Goal: Task Accomplishment & Management: Use online tool/utility

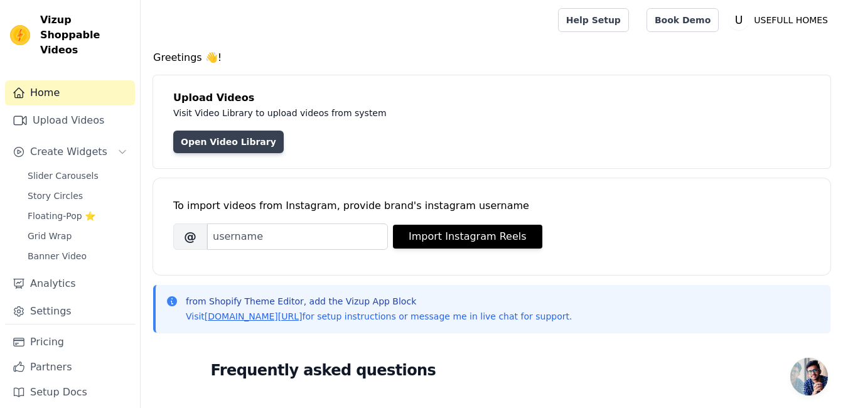
click at [243, 147] on link "Open Video Library" at bounding box center [228, 142] width 110 height 23
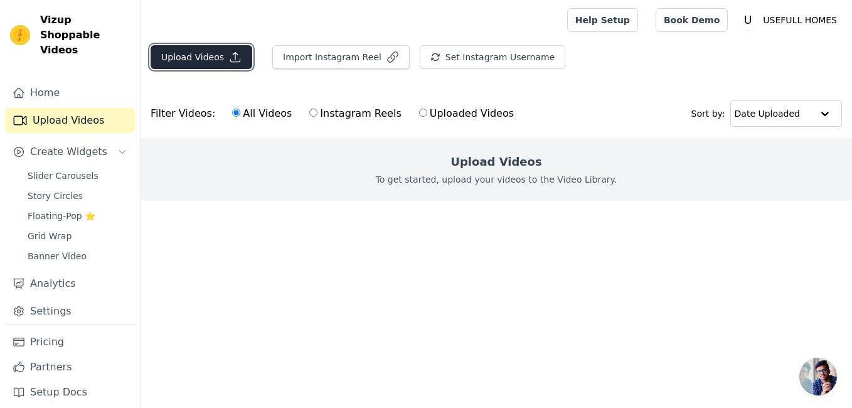
click at [217, 52] on button "Upload Videos" at bounding box center [202, 57] width 102 height 24
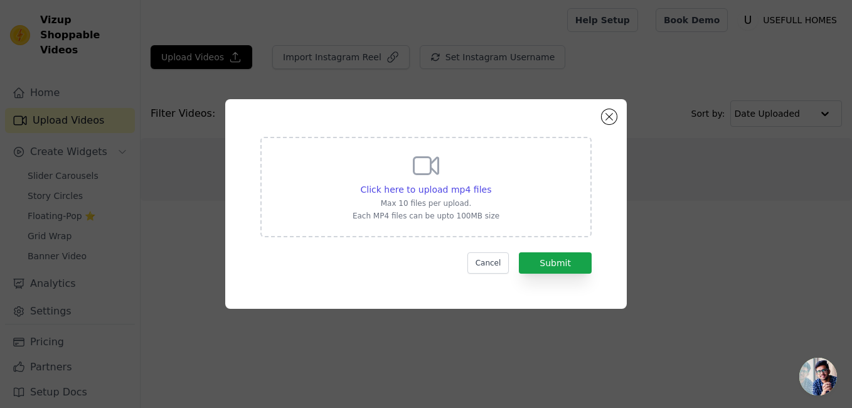
click at [442, 161] on div "Click here to upload mp4 files Max 10 files per upload. Each MP4 files can be u…" at bounding box center [426, 186] width 147 height 70
click at [491, 183] on input "Click here to upload mp4 files Max 10 files per upload. Each MP4 files can be u…" at bounding box center [491, 183] width 1 height 1
type input "C:\fakepath\output(video-cutter-js.com).mp4"
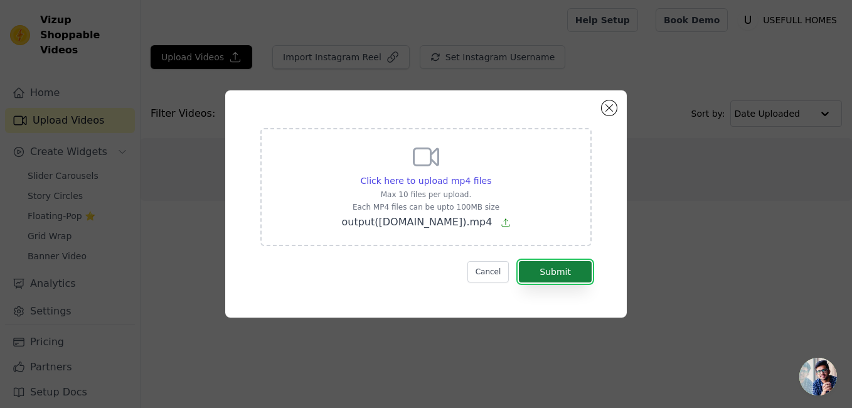
click at [550, 263] on button "Submit" at bounding box center [555, 271] width 73 height 21
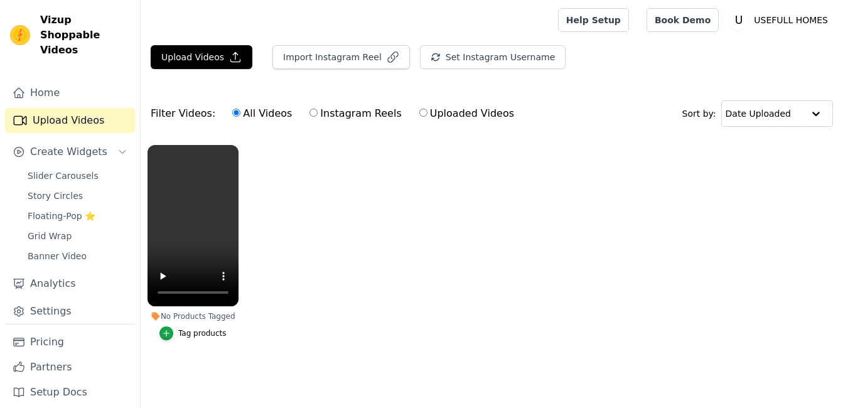
click at [309, 112] on input "Instagram Reels" at bounding box center [313, 113] width 8 height 8
radio input "true"
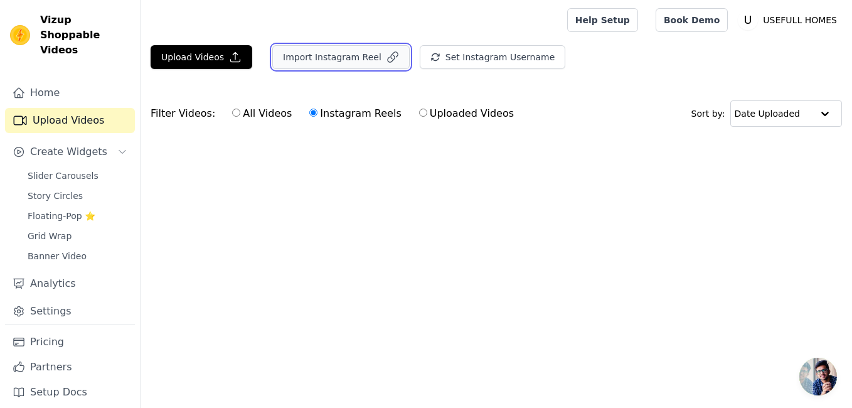
click at [321, 56] on button "Import Instagram Reel" at bounding box center [340, 57] width 137 height 24
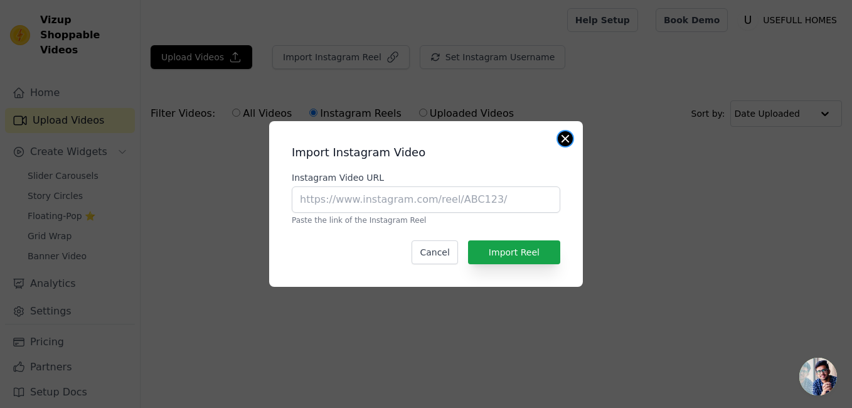
click at [567, 132] on button "Close modal" at bounding box center [565, 138] width 15 height 15
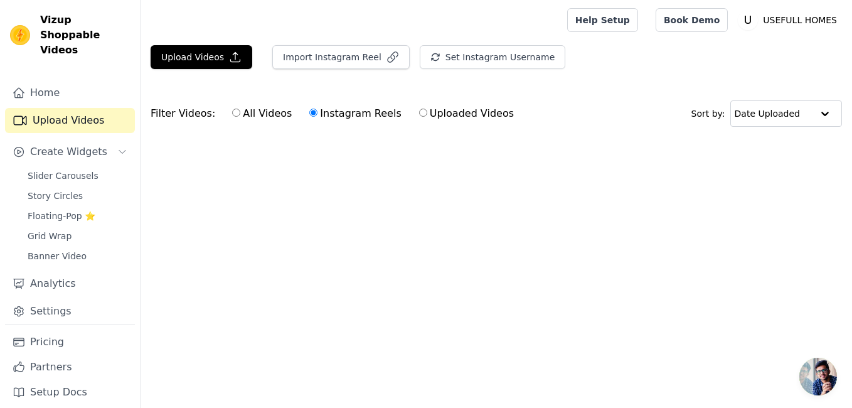
click at [419, 113] on input "Uploaded Videos" at bounding box center [423, 113] width 8 height 8
radio input "true"
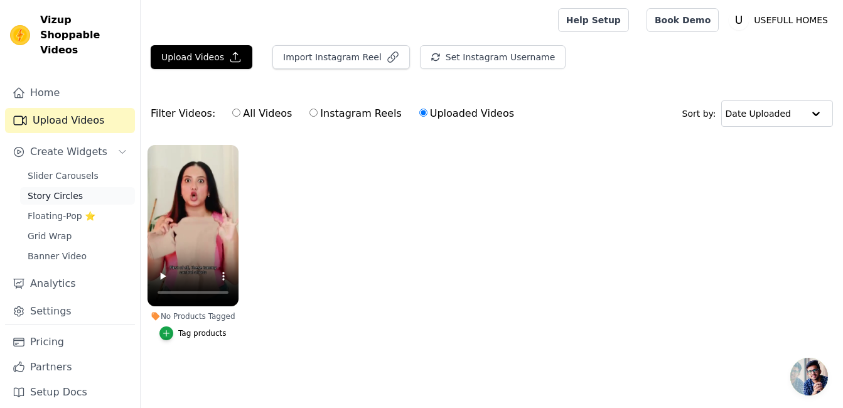
click at [72, 190] on span "Story Circles" at bounding box center [55, 196] width 55 height 13
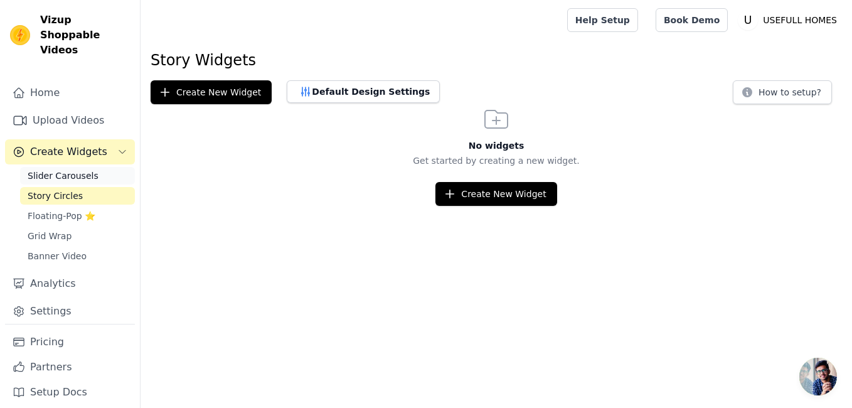
click at [85, 169] on span "Slider Carousels" at bounding box center [63, 175] width 71 height 13
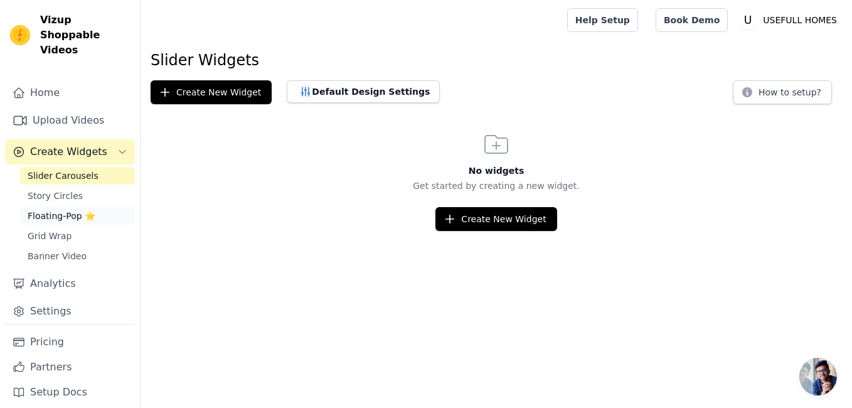
click at [77, 210] on span "Floating-Pop ⭐" at bounding box center [62, 216] width 68 height 13
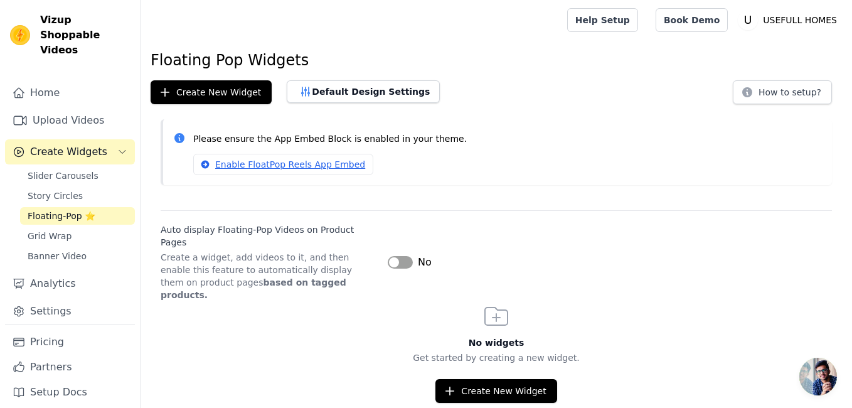
click at [393, 256] on button "Label" at bounding box center [400, 262] width 25 height 13
click at [488, 379] on button "Create New Widget" at bounding box center [496, 391] width 121 height 24
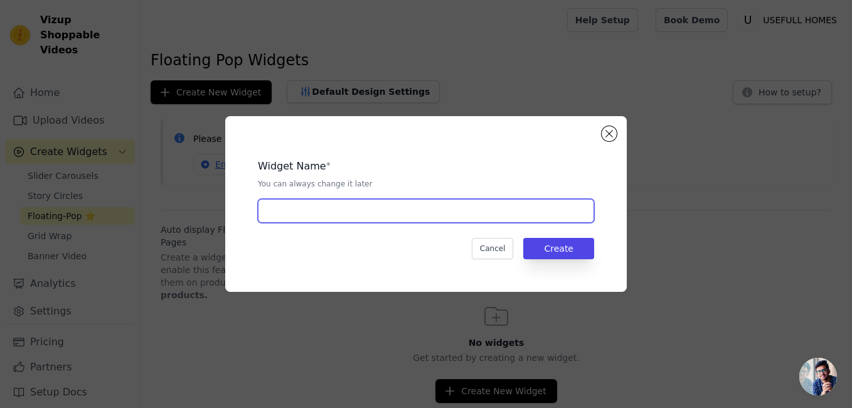
click at [469, 218] on input "text" at bounding box center [426, 211] width 336 height 24
type input "ks"
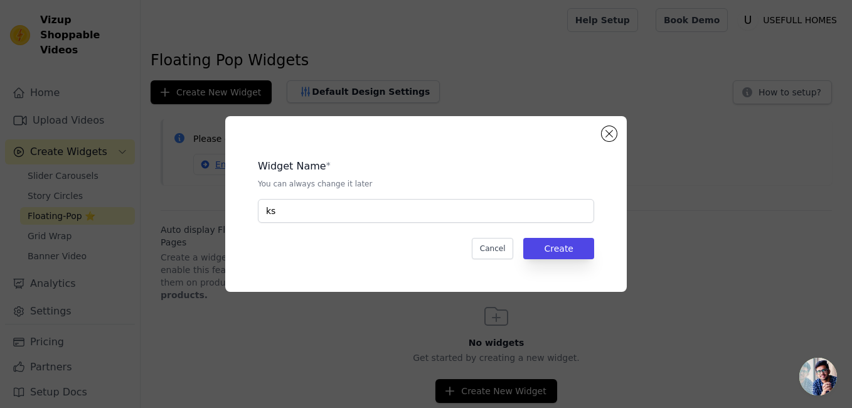
click at [559, 260] on div "Widget Name * You can always change it later ks Cancel Create" at bounding box center [425, 204] width 361 height 136
click at [559, 253] on button "Create" at bounding box center [558, 248] width 71 height 21
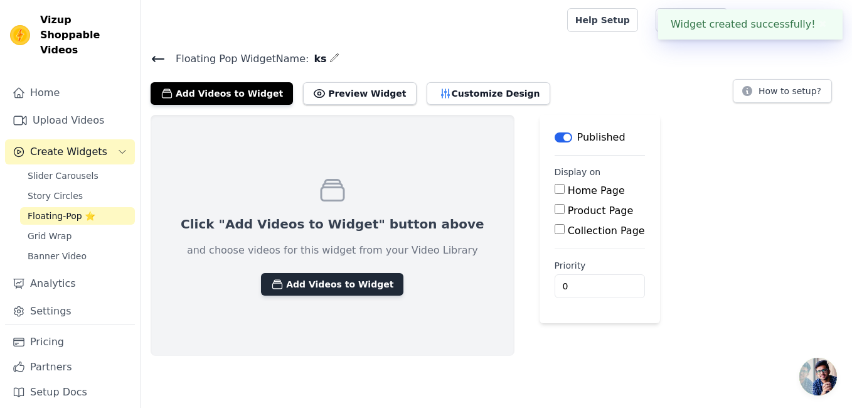
click at [327, 278] on button "Add Videos to Widget" at bounding box center [332, 284] width 142 height 23
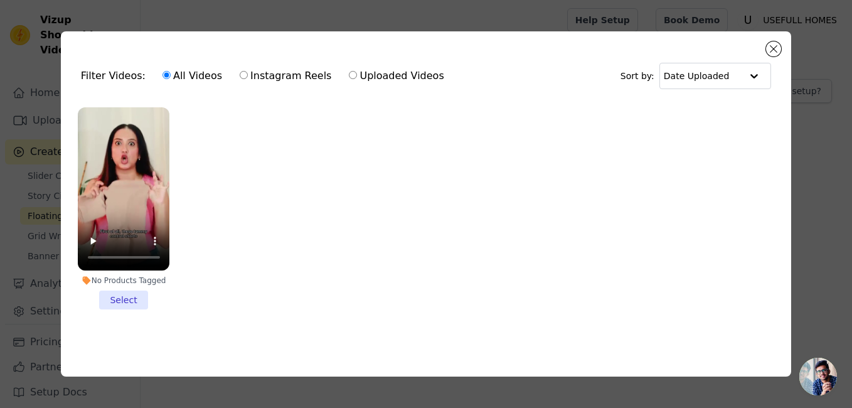
click at [134, 294] on li "No Products Tagged Select" at bounding box center [124, 208] width 92 height 203
click at [0, 0] on input "No Products Tagged Select" at bounding box center [0, 0] width 0 height 0
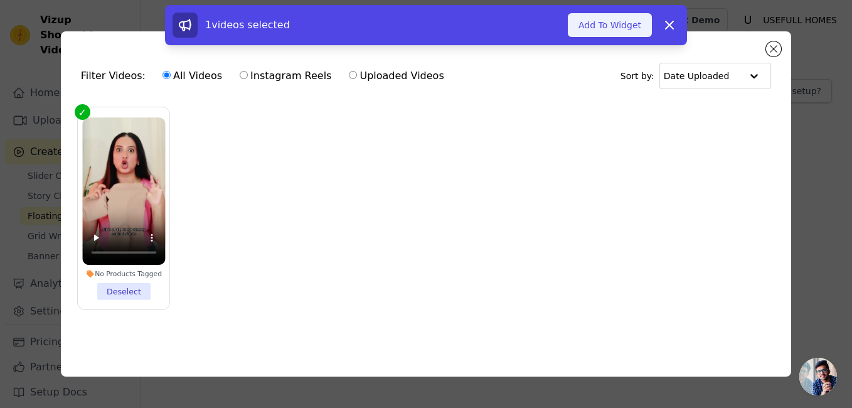
click at [596, 28] on button "Add To Widget" at bounding box center [610, 25] width 84 height 24
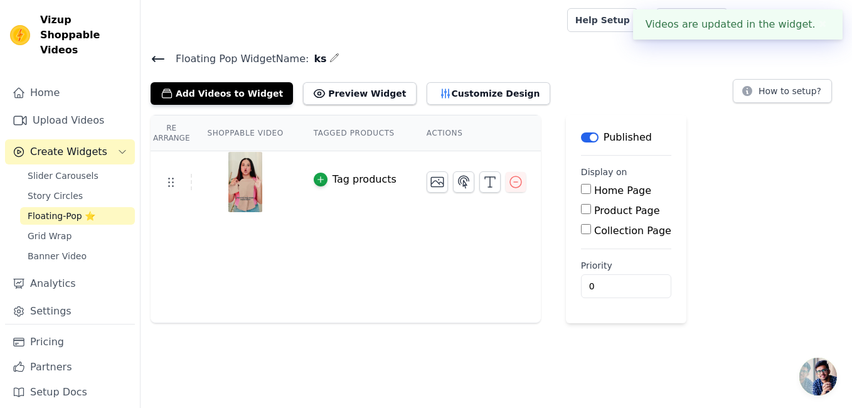
click at [581, 207] on input "Product Page" at bounding box center [586, 209] width 10 height 10
checkbox input "true"
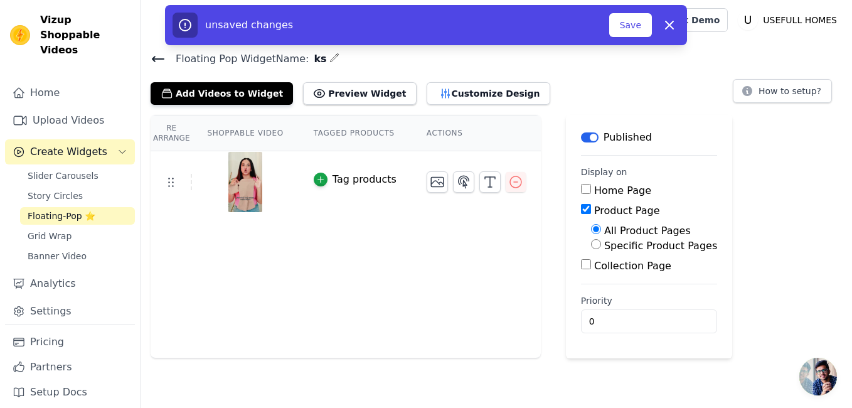
click at [591, 244] on input "Specific Product Pages" at bounding box center [596, 244] width 10 height 10
radio input "true"
drag, startPoint x: 596, startPoint y: 262, endPoint x: 602, endPoint y: 267, distance: 8.0
click at [602, 267] on div "All Product Pages Specific Product Pages Select Products" at bounding box center [649, 259] width 136 height 72
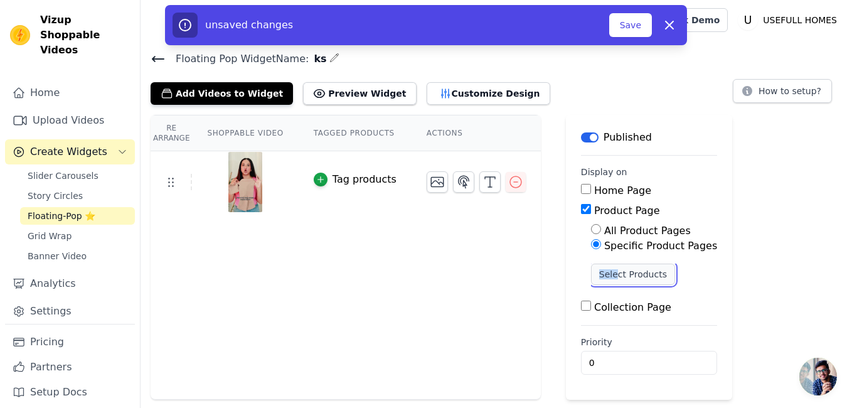
click at [602, 267] on button "Select Products" at bounding box center [633, 274] width 84 height 21
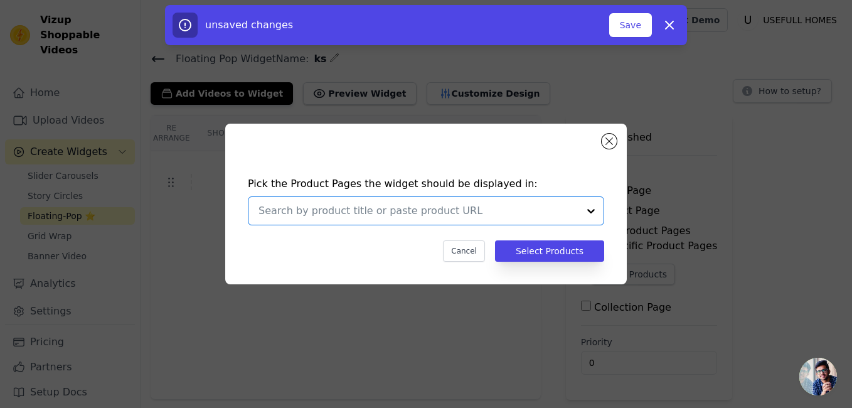
click at [518, 214] on input "text" at bounding box center [419, 210] width 320 height 15
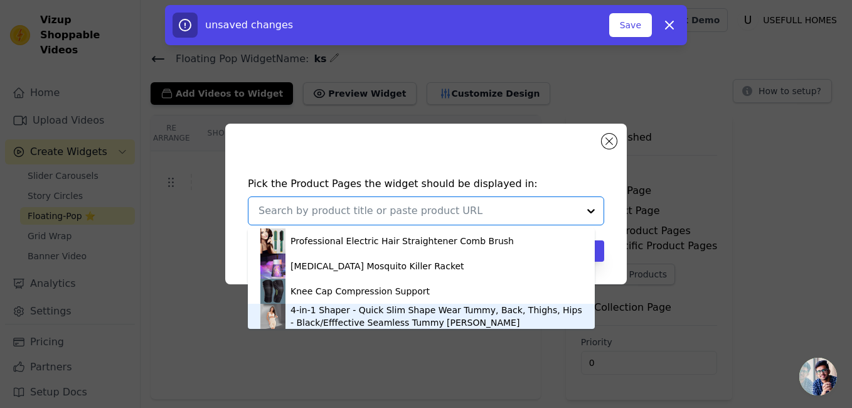
click at [453, 310] on div "4-in-1 Shaper - Quick Slim Shape Wear Tummy, Back, Thighs, Hips - Black/Efffect…" at bounding box center [437, 316] width 292 height 25
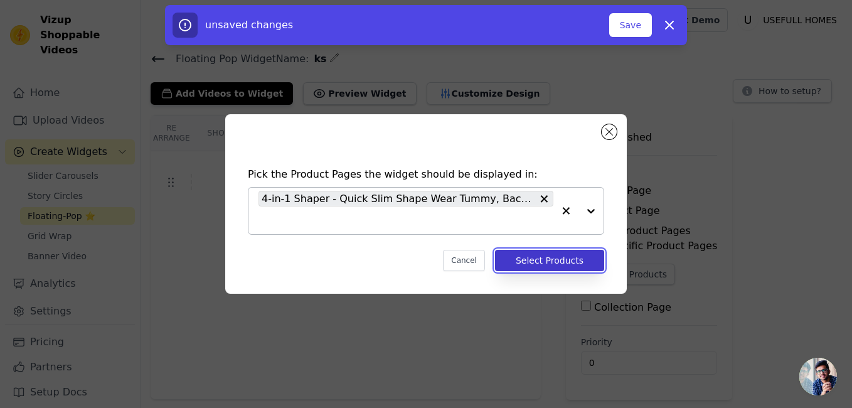
click at [573, 262] on button "Select Products" at bounding box center [549, 260] width 109 height 21
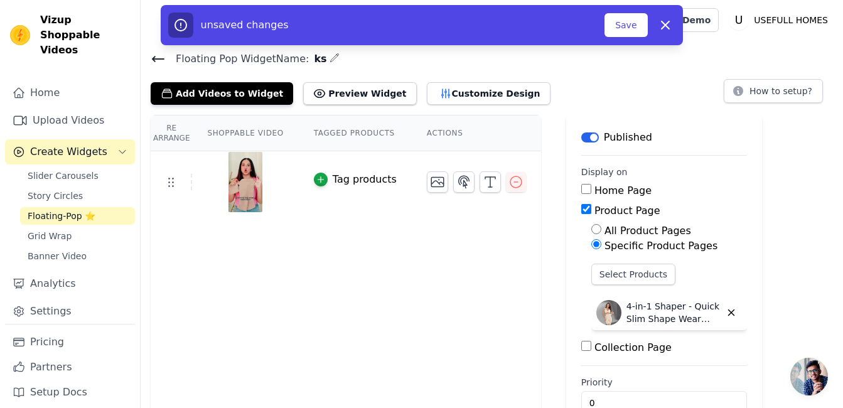
scroll to position [31, 0]
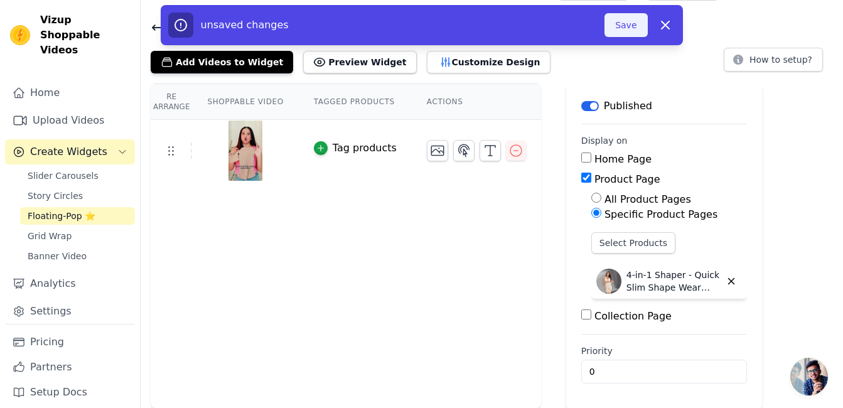
click at [623, 21] on button "Save" at bounding box center [625, 25] width 43 height 24
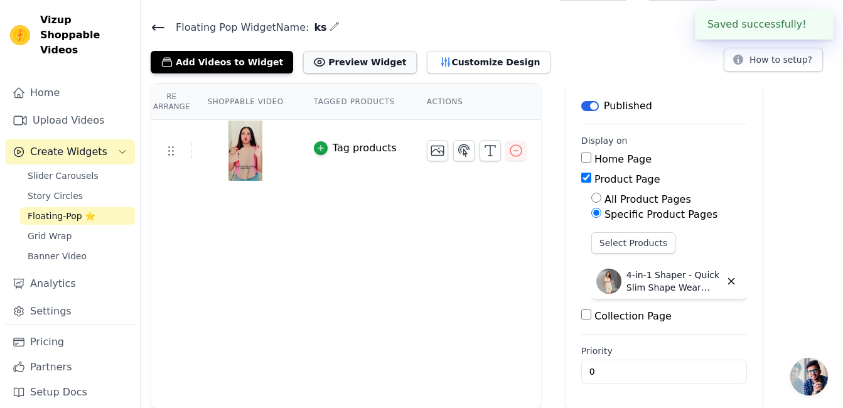
click at [346, 57] on button "Preview Widget" at bounding box center [359, 62] width 113 height 23
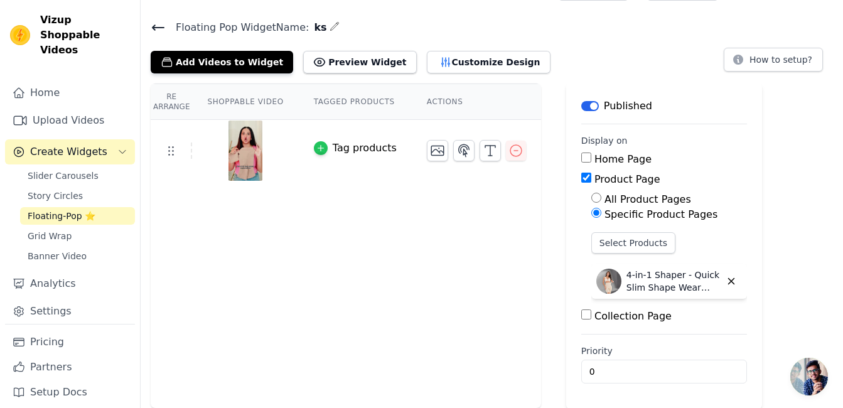
click at [316, 144] on icon "button" at bounding box center [320, 148] width 9 height 9
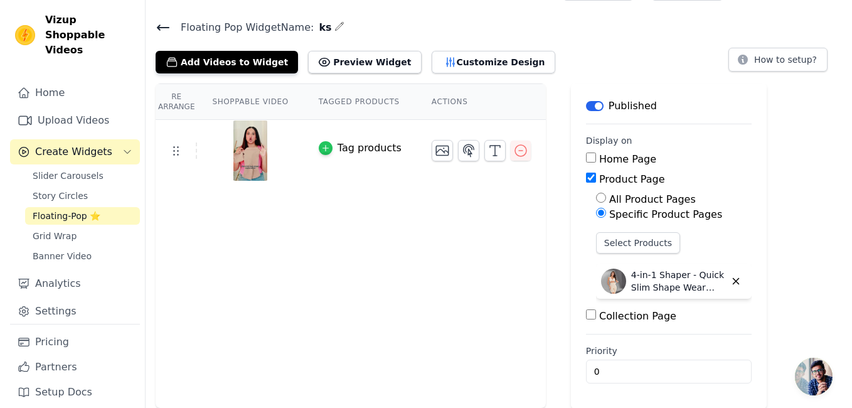
scroll to position [0, 0]
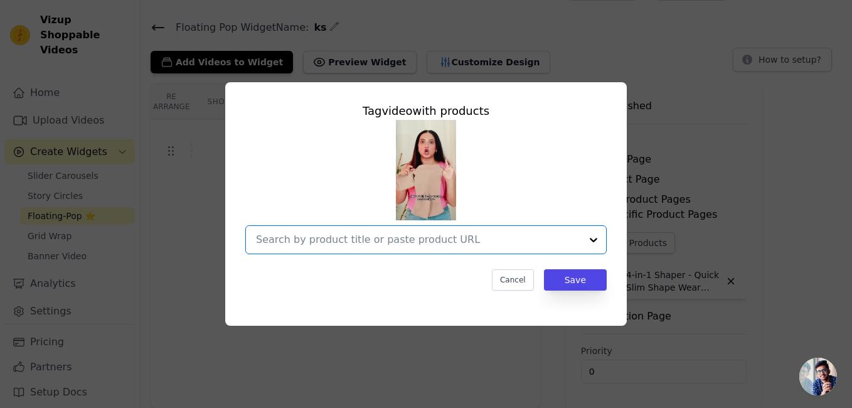
click at [461, 242] on input "text" at bounding box center [418, 239] width 325 height 15
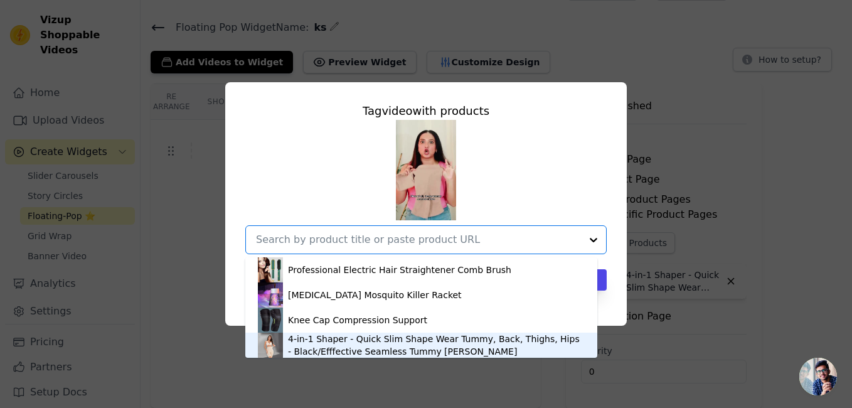
click at [387, 345] on div "4-in-1 Shaper - Quick Slim Shape Wear Tummy, Back, Thighs, Hips - Black/Efffect…" at bounding box center [436, 345] width 297 height 25
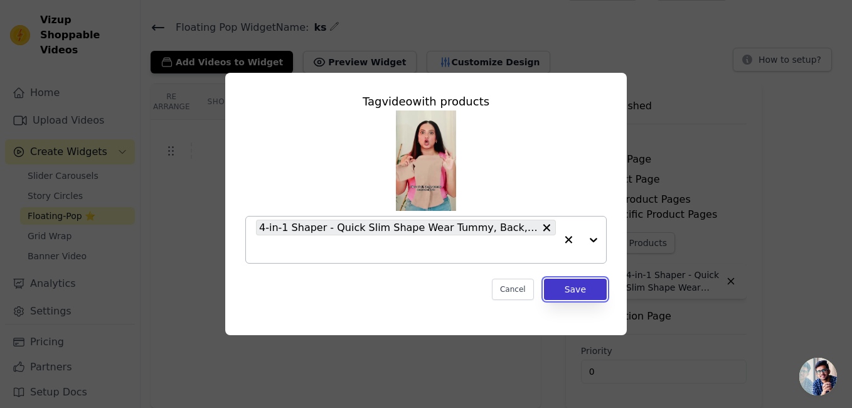
click at [597, 293] on button "Save" at bounding box center [575, 289] width 63 height 21
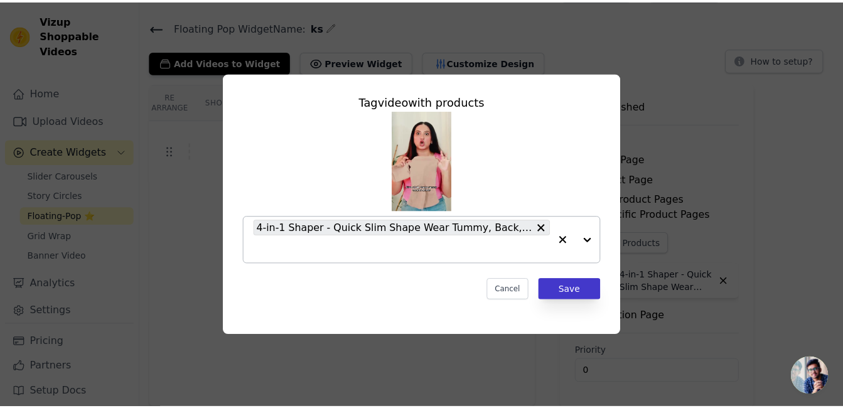
scroll to position [31, 0]
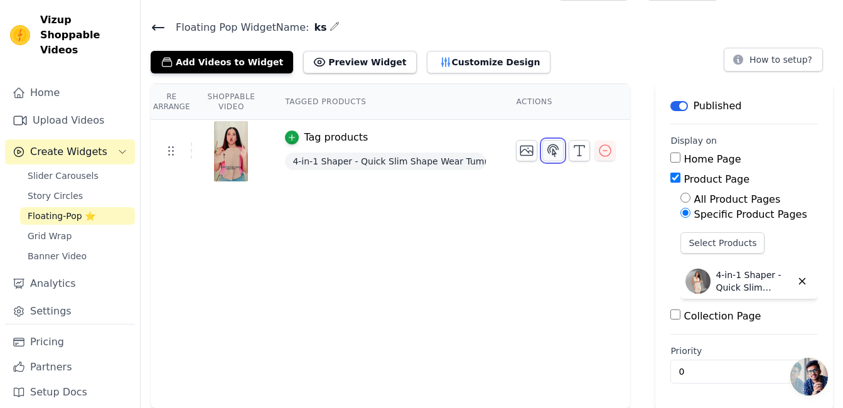
click at [545, 144] on icon "button" at bounding box center [552, 150] width 15 height 15
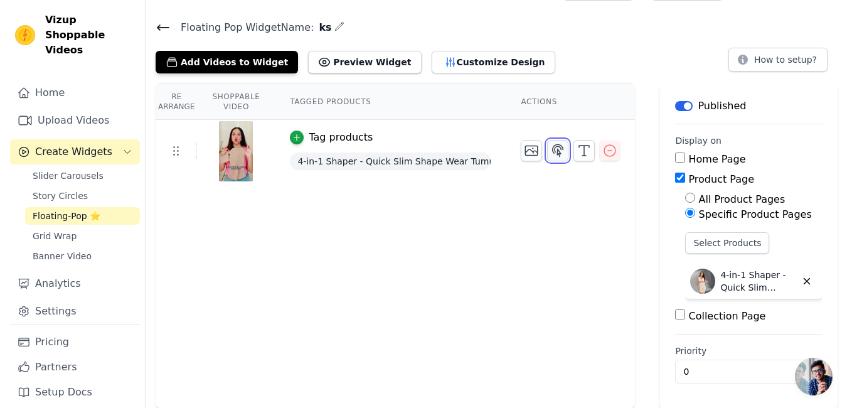
scroll to position [0, 0]
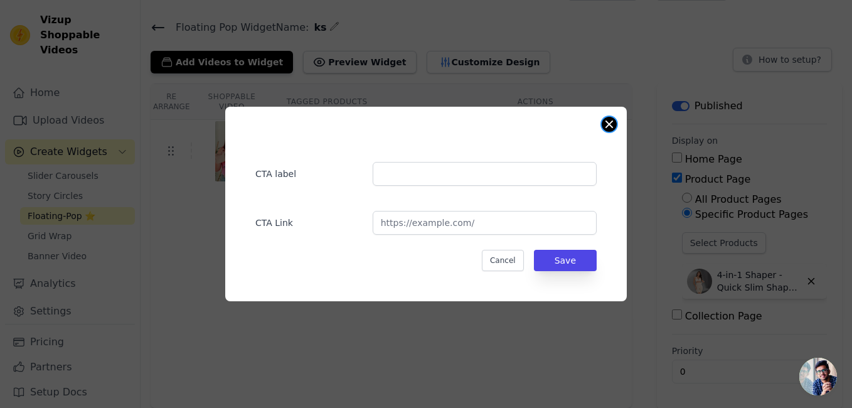
click at [606, 124] on button "Close modal" at bounding box center [609, 124] width 15 height 15
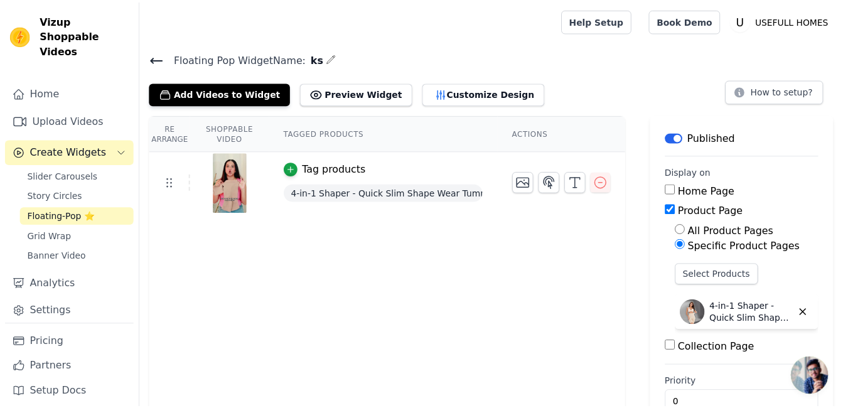
scroll to position [31, 0]
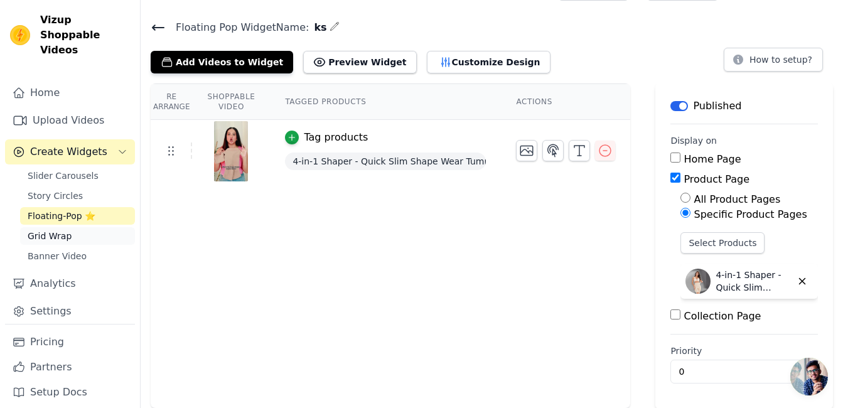
click at [60, 227] on link "Grid Wrap" at bounding box center [77, 236] width 115 height 18
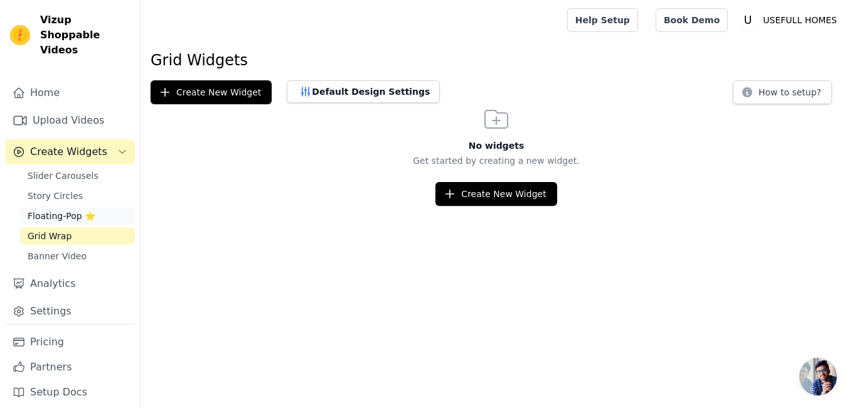
click at [72, 210] on span "Floating-Pop ⭐" at bounding box center [62, 216] width 68 height 13
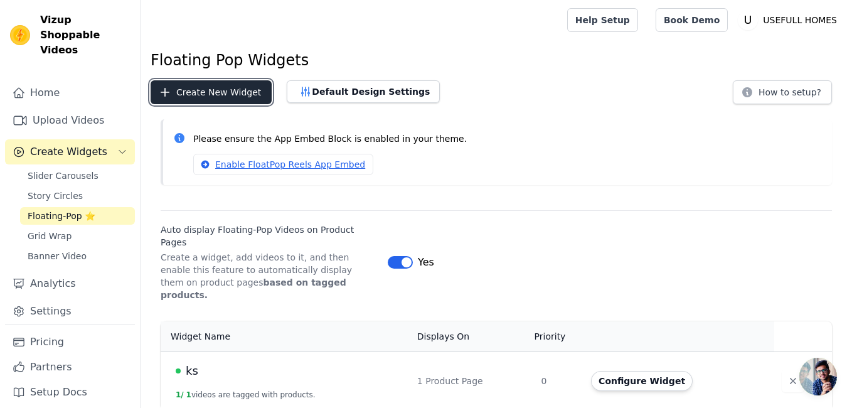
click at [218, 89] on button "Create New Widget" at bounding box center [211, 92] width 121 height 24
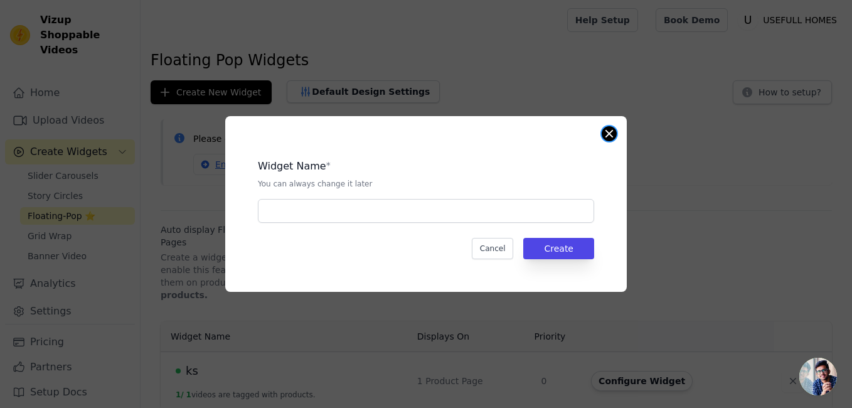
click at [606, 136] on button "Close modal" at bounding box center [609, 133] width 15 height 15
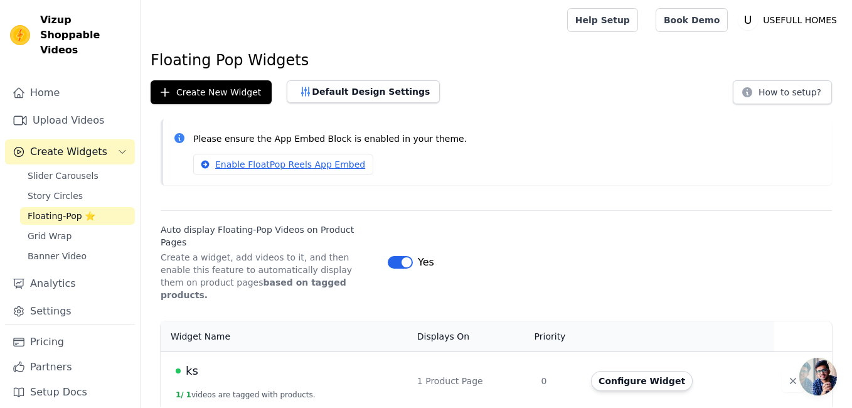
click at [852, 328] on html "Vizup Shoppable Videos Home Upload Videos Create Widgets Slider Carousels Story…" at bounding box center [426, 205] width 852 height 410
click at [649, 371] on button "Configure Widget" at bounding box center [642, 381] width 102 height 20
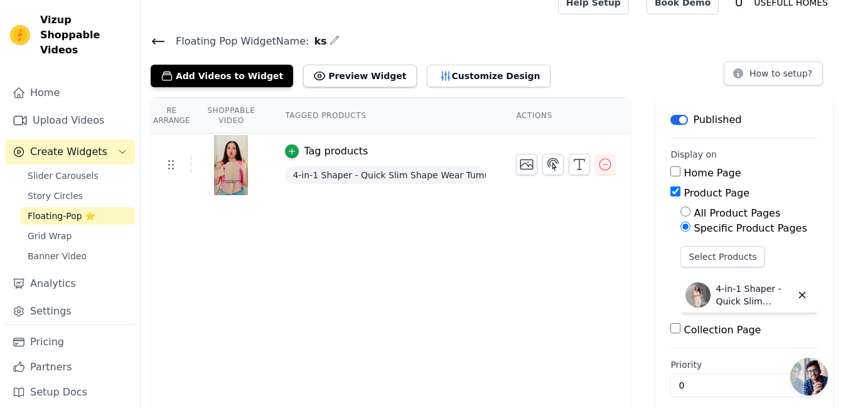
scroll to position [31, 0]
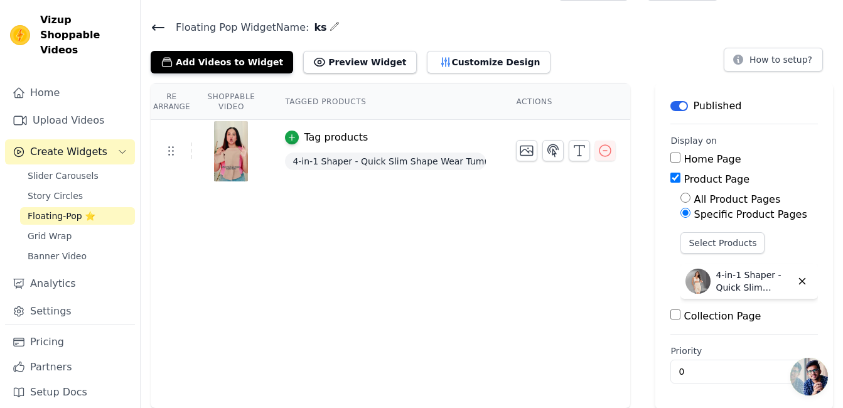
click at [670, 156] on input "Home Page" at bounding box center [675, 158] width 10 height 10
checkbox input "true"
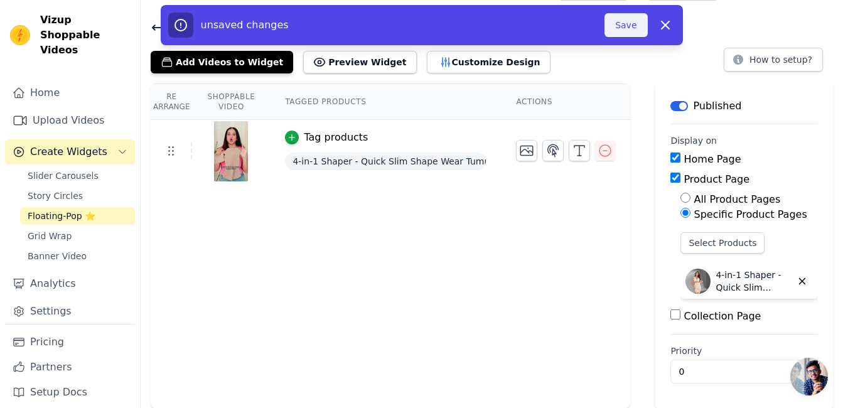
click at [626, 31] on button "Save" at bounding box center [625, 25] width 43 height 24
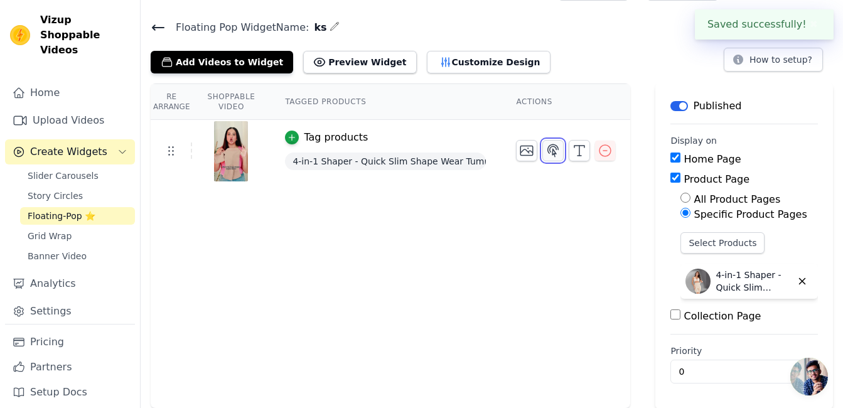
click at [550, 147] on icon "button" at bounding box center [553, 150] width 11 height 12
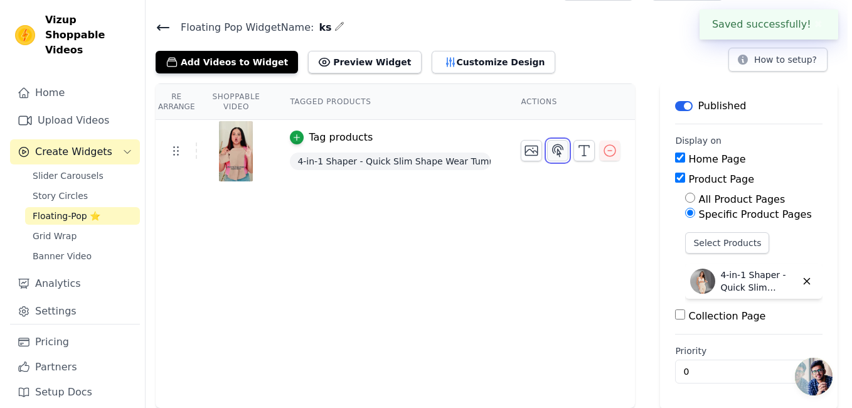
scroll to position [0, 0]
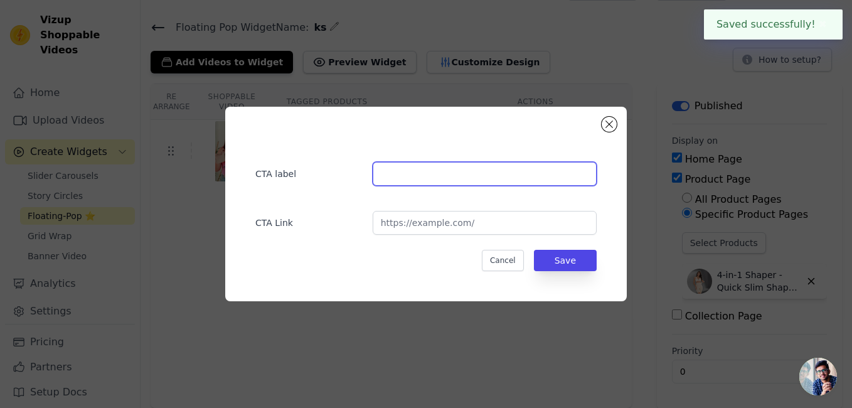
click at [457, 170] on input "text" at bounding box center [485, 174] width 224 height 24
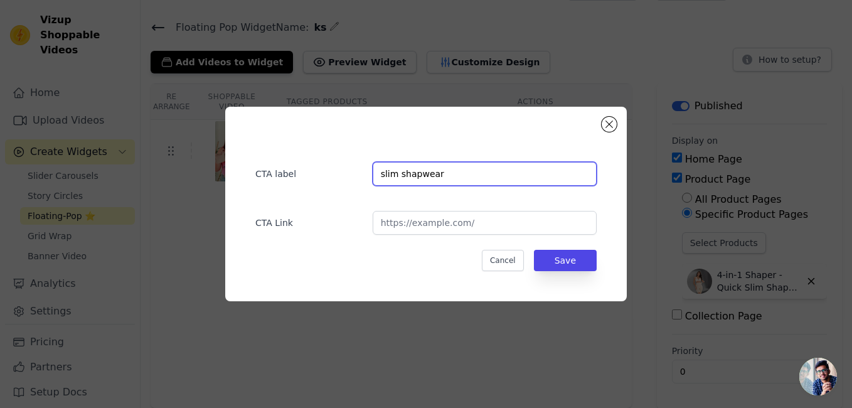
type input "slim shapwear"
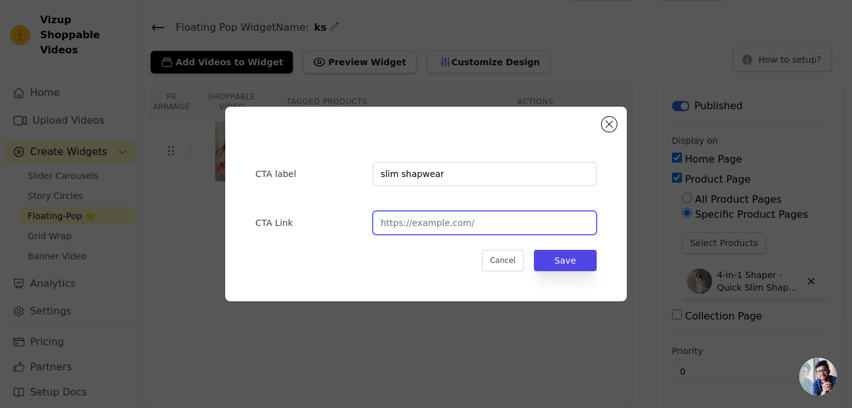
click at [500, 227] on input "url" at bounding box center [485, 223] width 224 height 24
paste input "[URL][DOMAIN_NAME][PERSON_NAME]"
type input "[URL][DOMAIN_NAME][PERSON_NAME]"
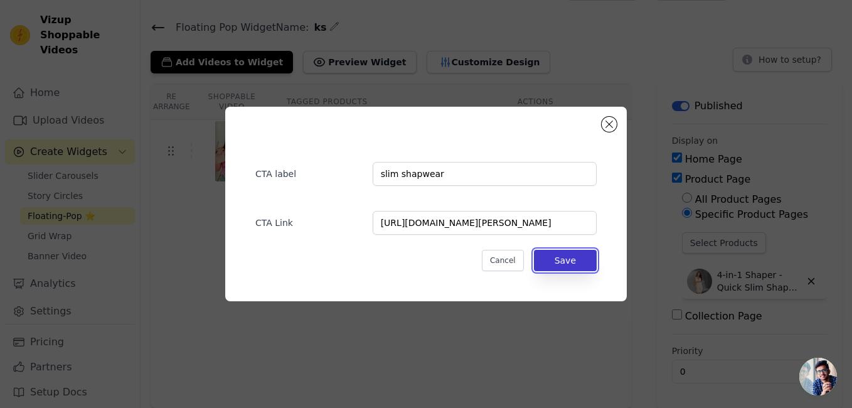
scroll to position [0, 0]
click at [587, 257] on button "Save" at bounding box center [565, 260] width 63 height 21
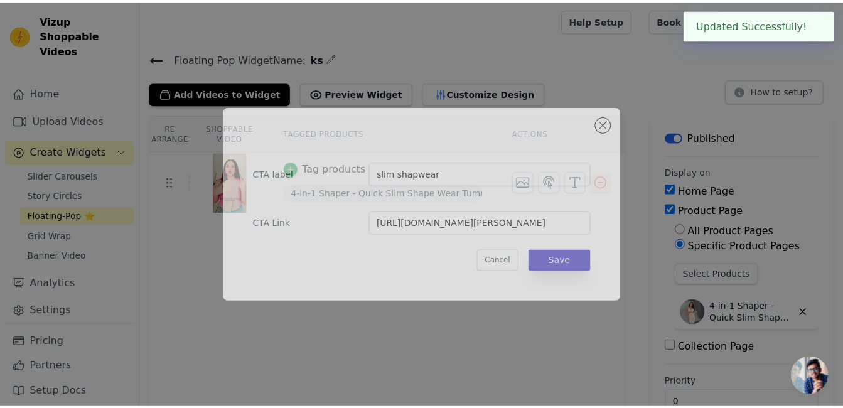
scroll to position [31, 0]
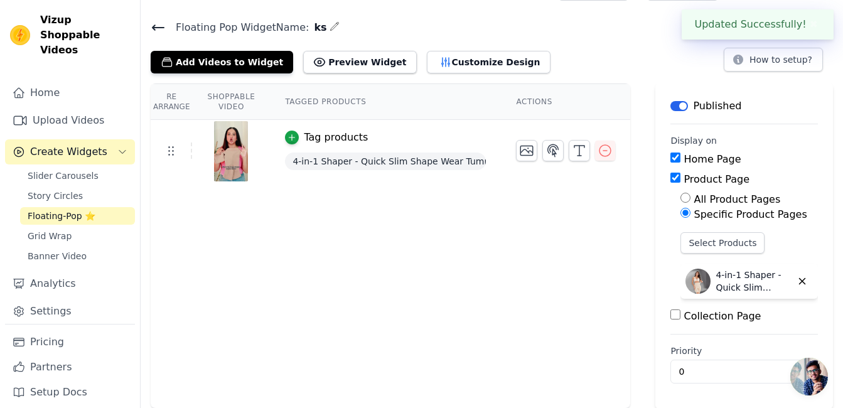
drag, startPoint x: 343, startPoint y: 43, endPoint x: 358, endPoint y: 43, distance: 15.1
click at [344, 43] on div "Floating Pop Widget Name: ks Add Videos to Widget Preview Widget Customize Desi…" at bounding box center [492, 46] width 702 height 55
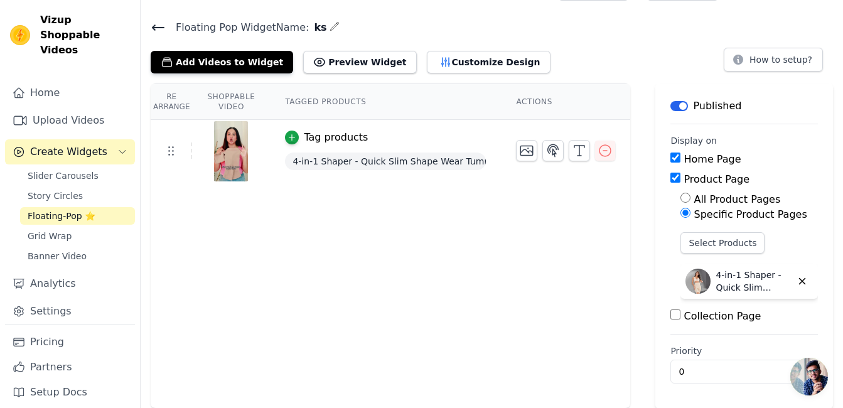
click at [167, 28] on span "Floating Pop Widget Name:" at bounding box center [237, 27] width 143 height 15
click at [82, 169] on span "Slider Carousels" at bounding box center [63, 175] width 71 height 13
